Goal: Communication & Community: Connect with others

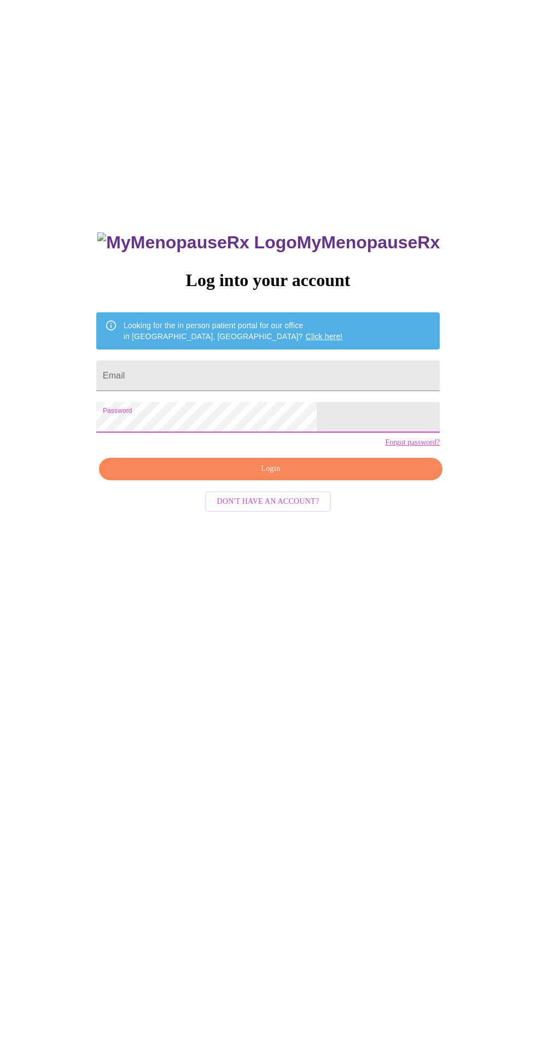
click at [313, 389] on input "Email" at bounding box center [267, 375] width 343 height 31
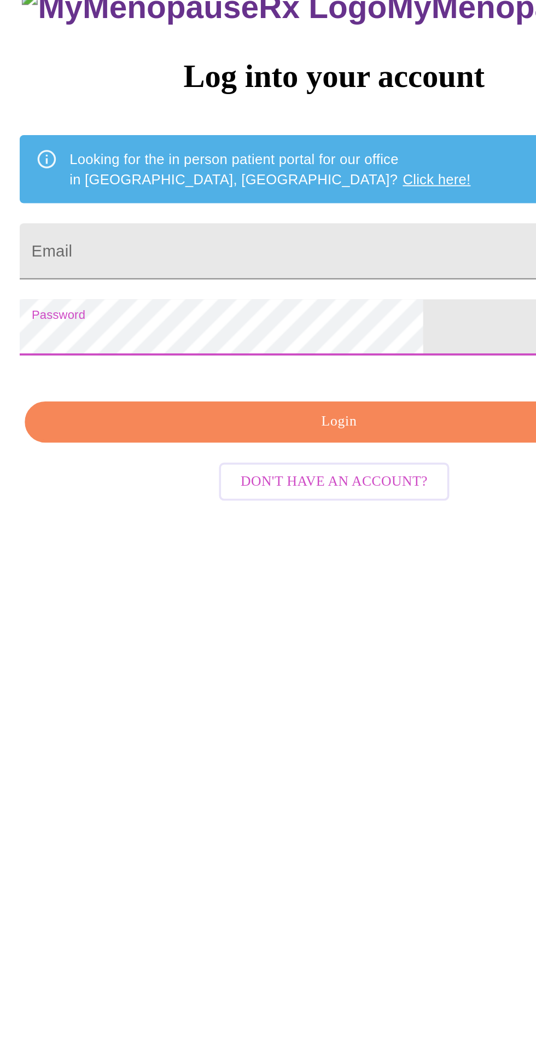
click at [272, 388] on input "Email" at bounding box center [267, 375] width 343 height 31
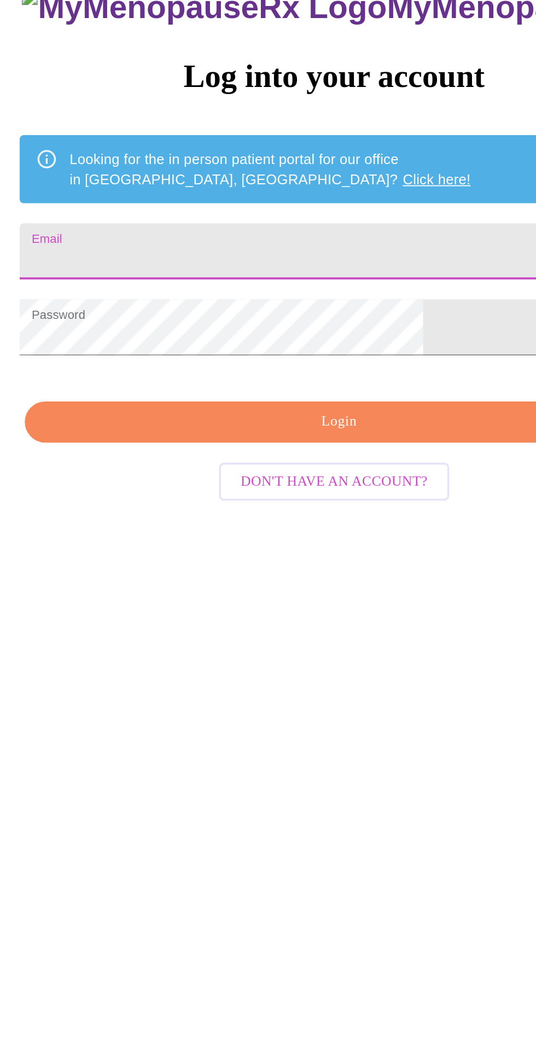
type input "[EMAIL_ADDRESS][DOMAIN_NAME]"
click at [266, 476] on span "Login" at bounding box center [271, 469] width 318 height 14
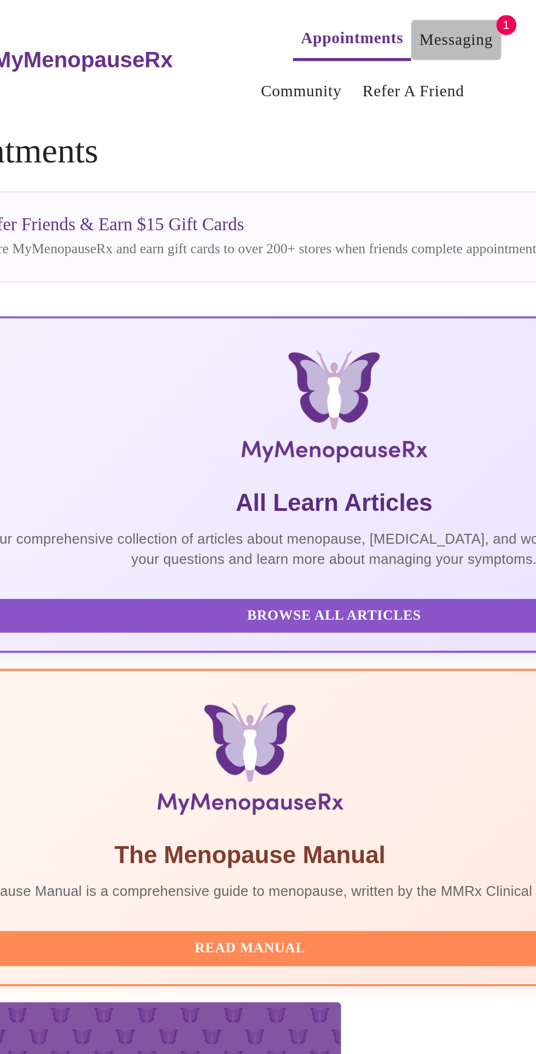
click at [327, 15] on link "Messaging" at bounding box center [334, 21] width 40 height 15
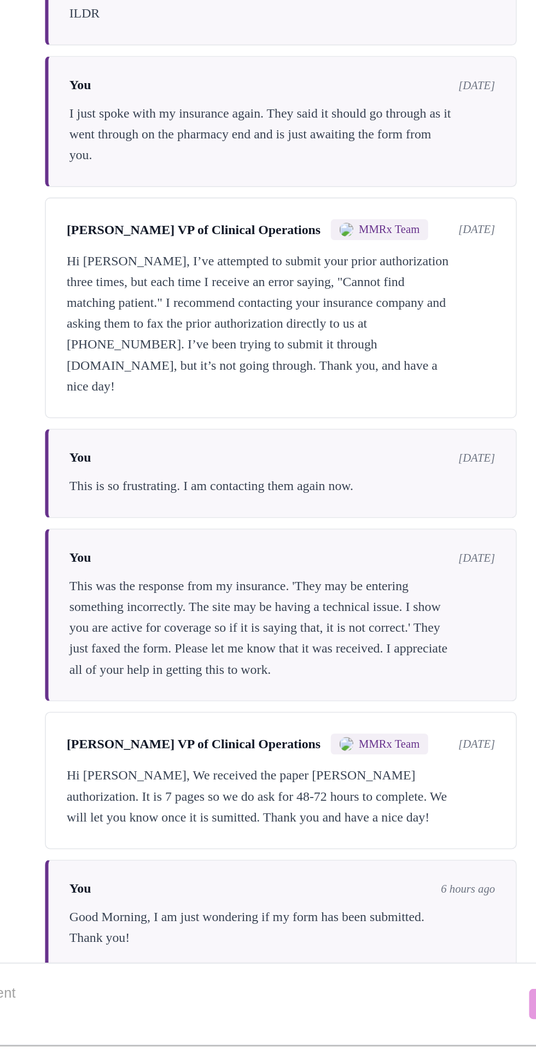
scroll to position [1501, 0]
